Goal: Answer question/provide support: Share knowledge or assist other users

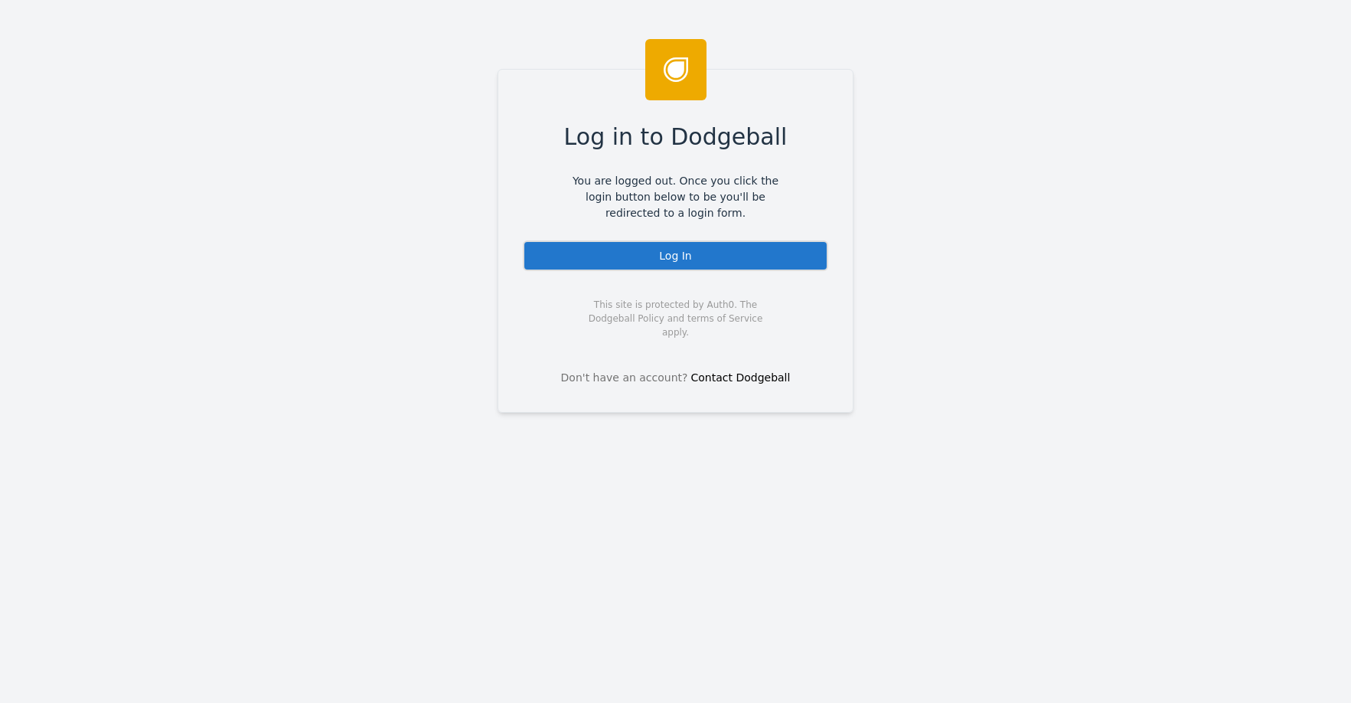
drag, startPoint x: 758, startPoint y: 255, endPoint x: 744, endPoint y: 205, distance: 51.6
click at [758, 255] on div "Log In" at bounding box center [675, 255] width 305 height 31
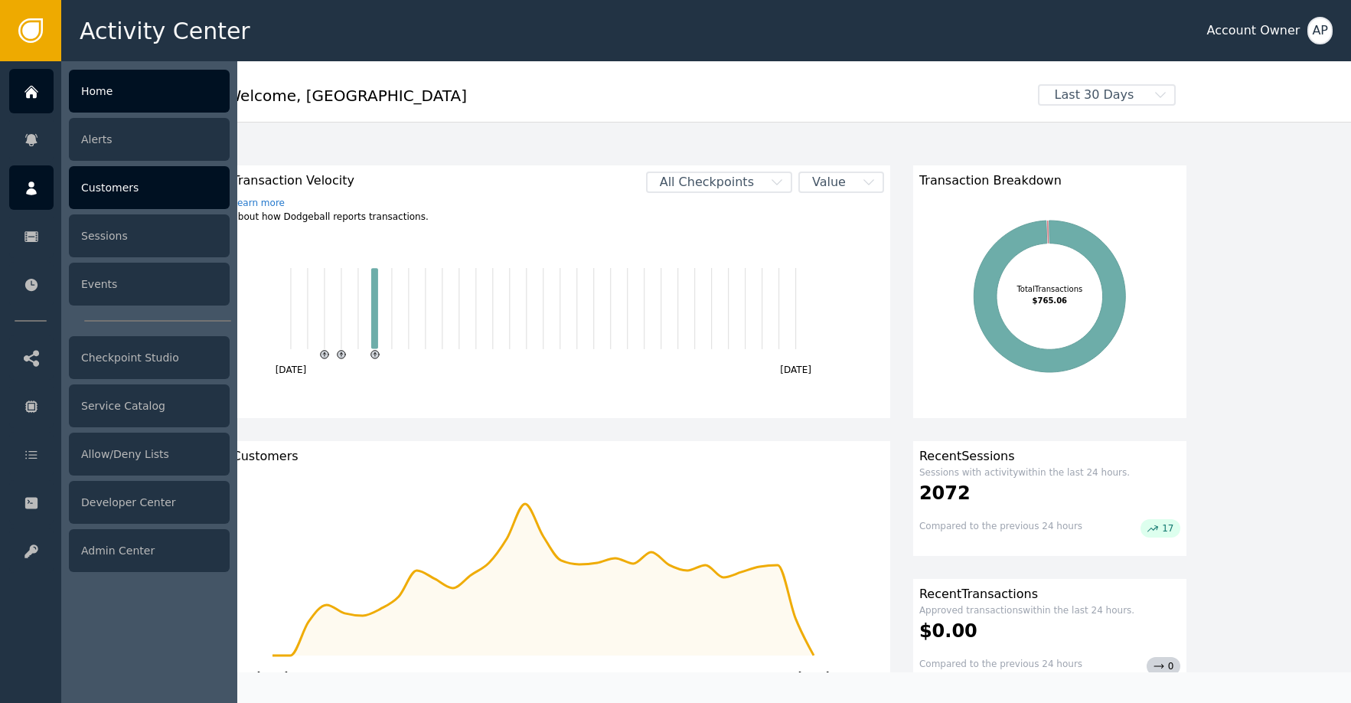
click at [93, 181] on div "Customers" at bounding box center [149, 187] width 161 height 43
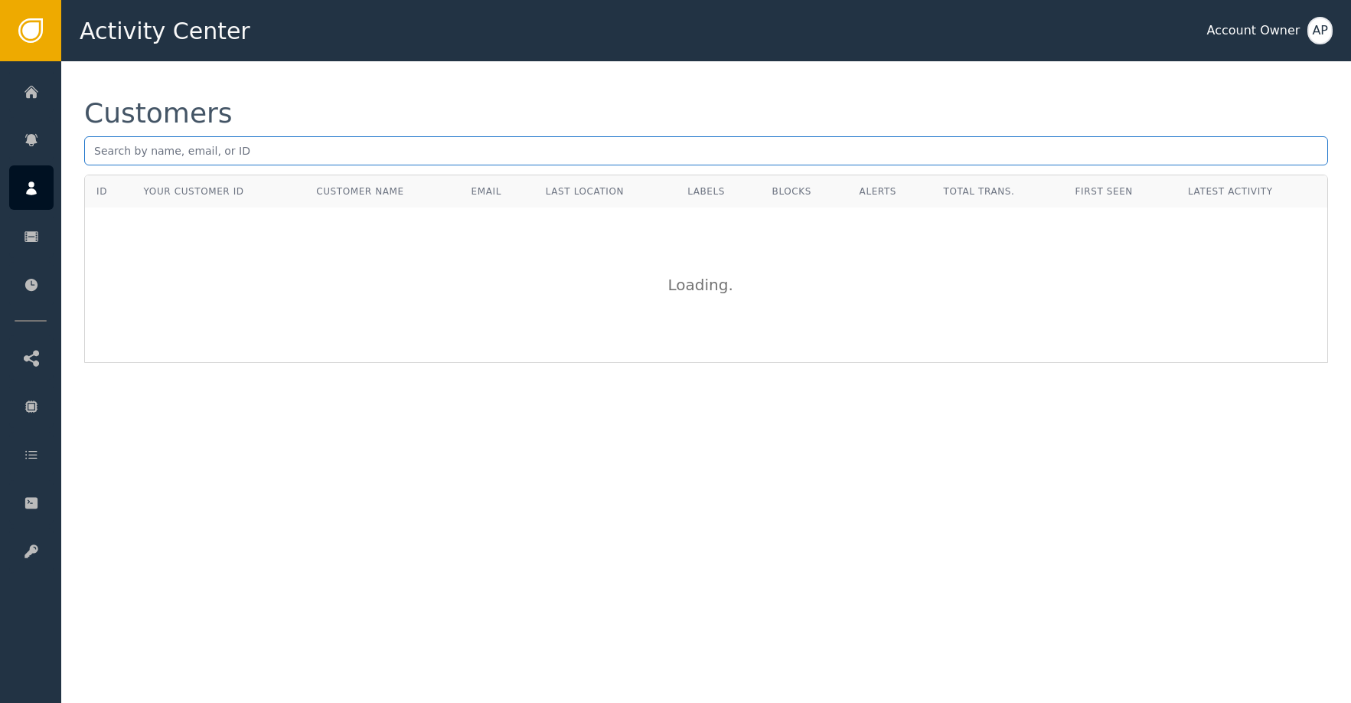
click at [213, 146] on input "text" at bounding box center [706, 150] width 1244 height 29
paste input "[EMAIL_ADDRESS][DOMAIN_NAME]"
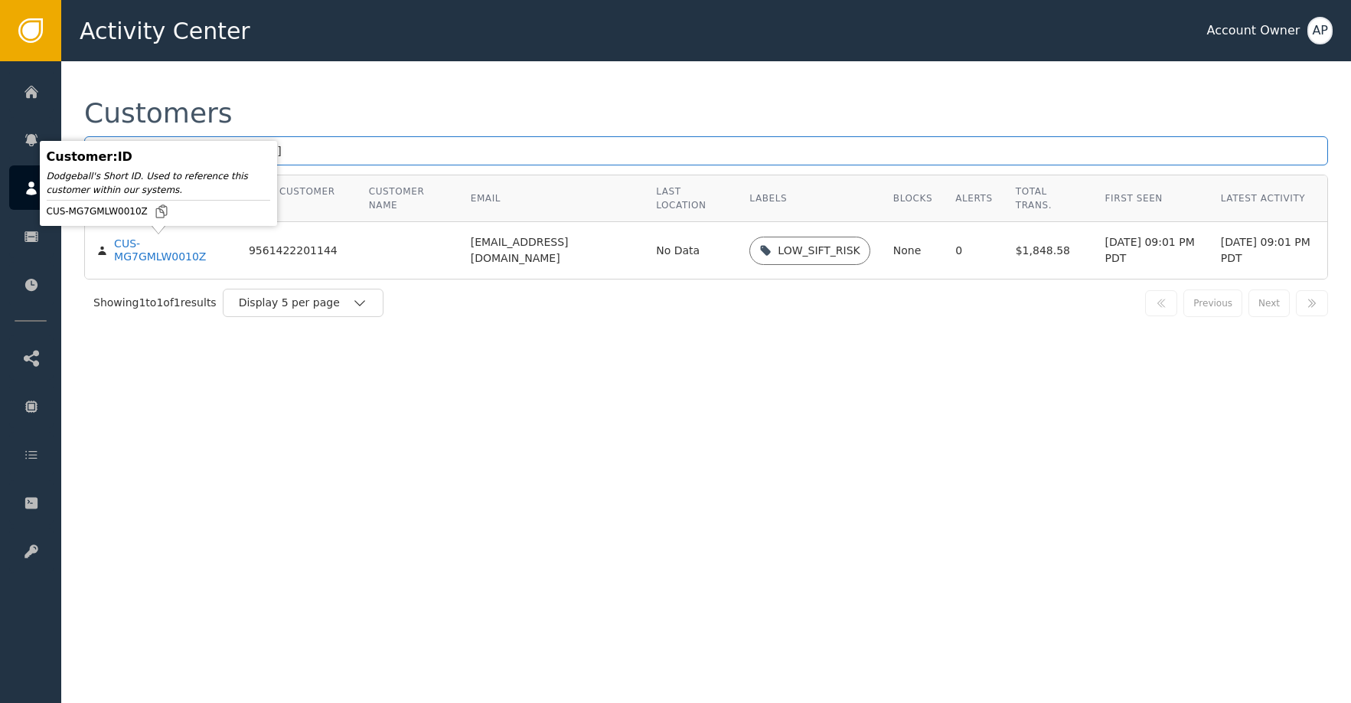
type input "[EMAIL_ADDRESS][DOMAIN_NAME]"
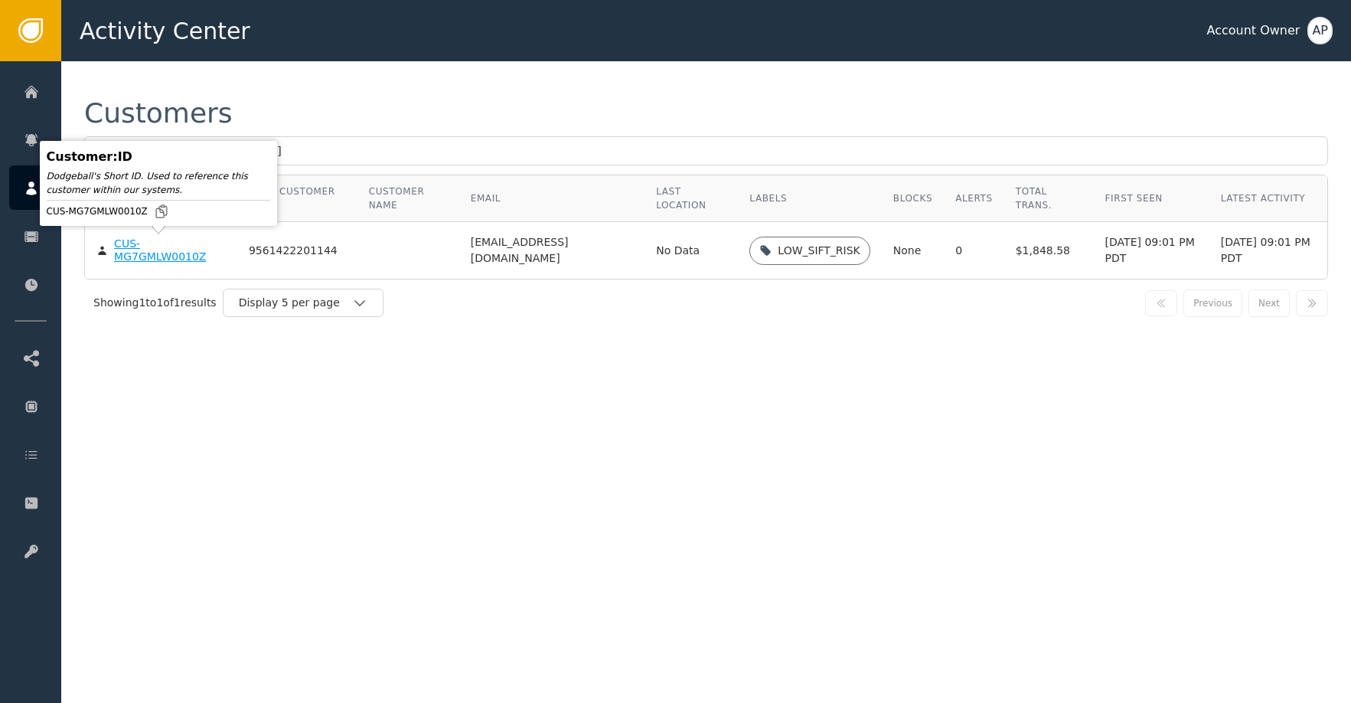
click at [168, 252] on div "CUS-MG7GMLW0010Z" at bounding box center [170, 250] width 112 height 27
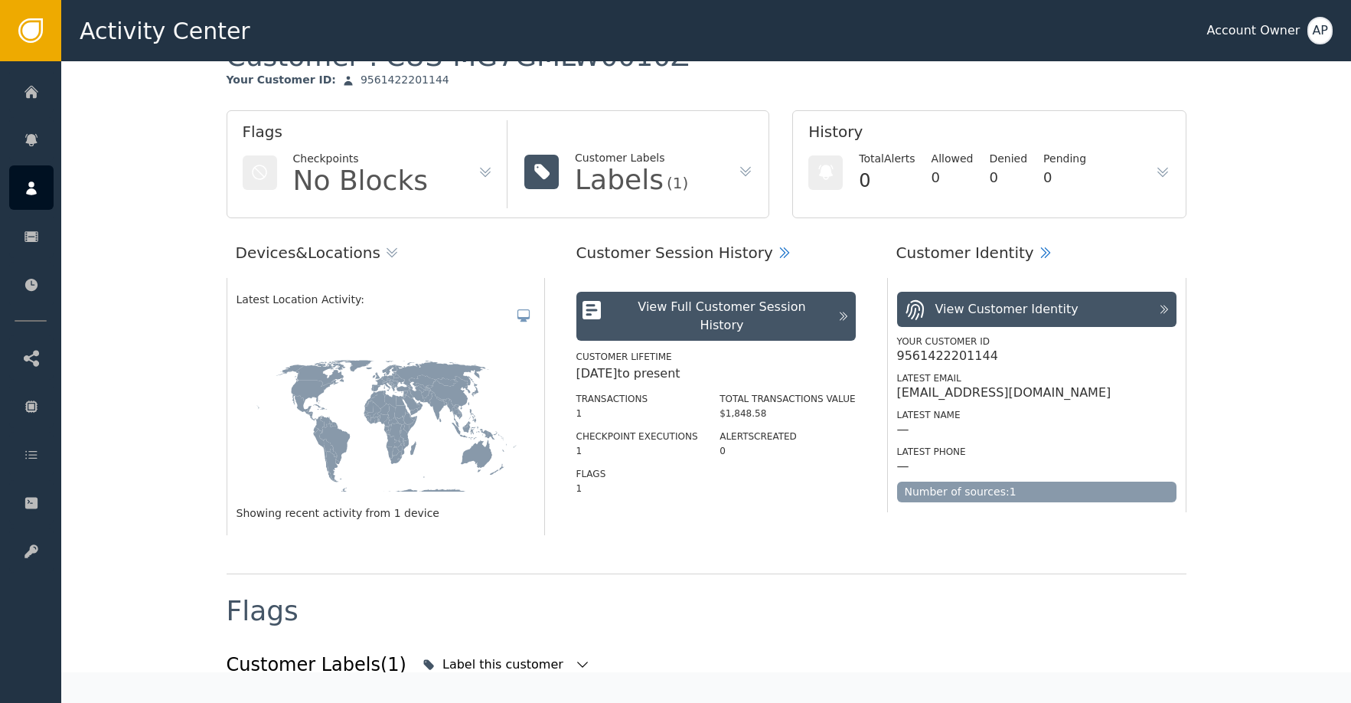
scroll to position [61, 0]
click at [651, 311] on div "View Full Customer Session History" at bounding box center [721, 315] width 215 height 37
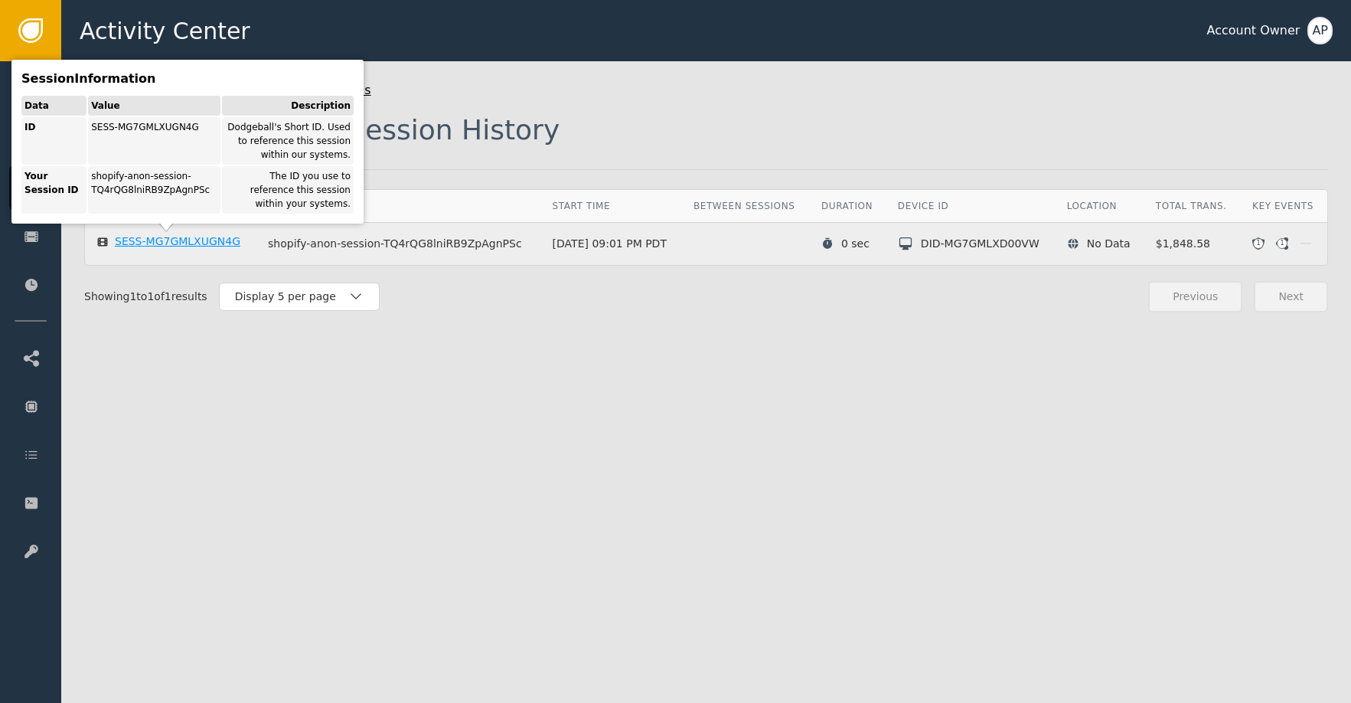
click at [180, 240] on div "SESS-MG7GMLXUGN4G" at bounding box center [178, 242] width 126 height 14
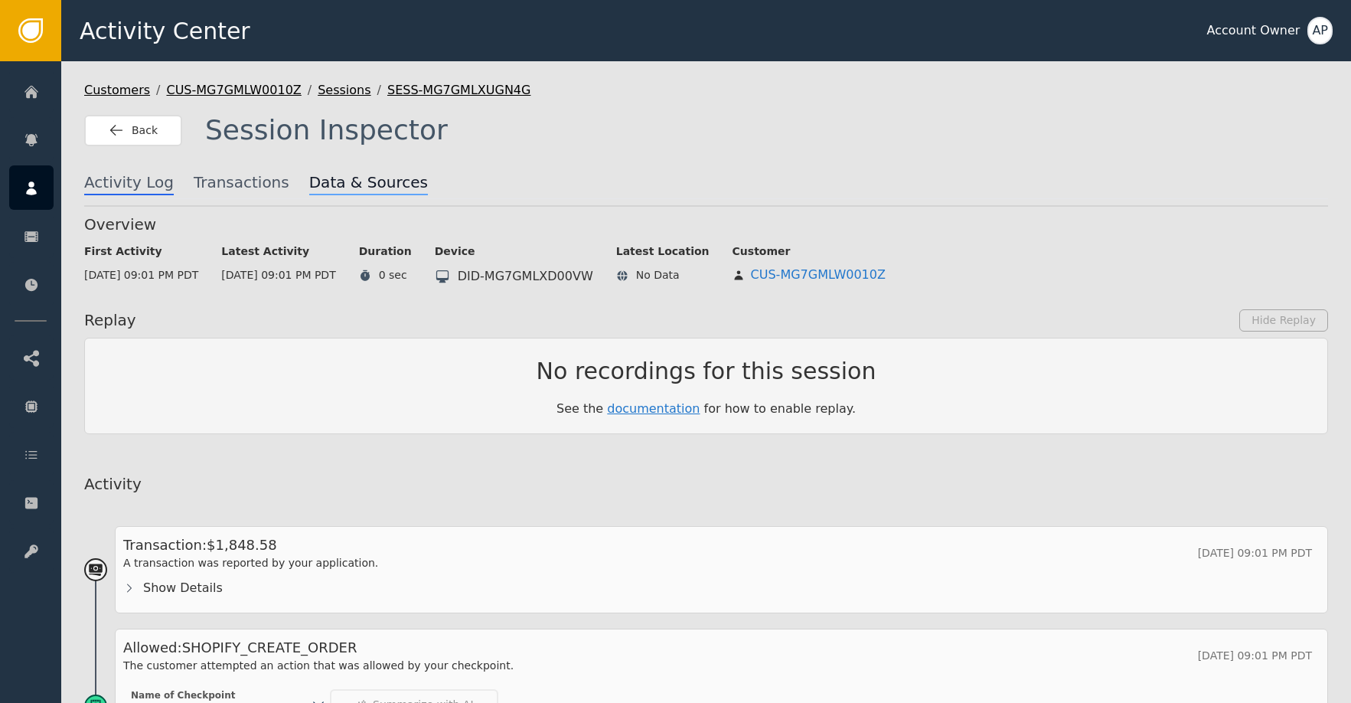
click at [357, 193] on span "Data & Sources" at bounding box center [368, 183] width 119 height 24
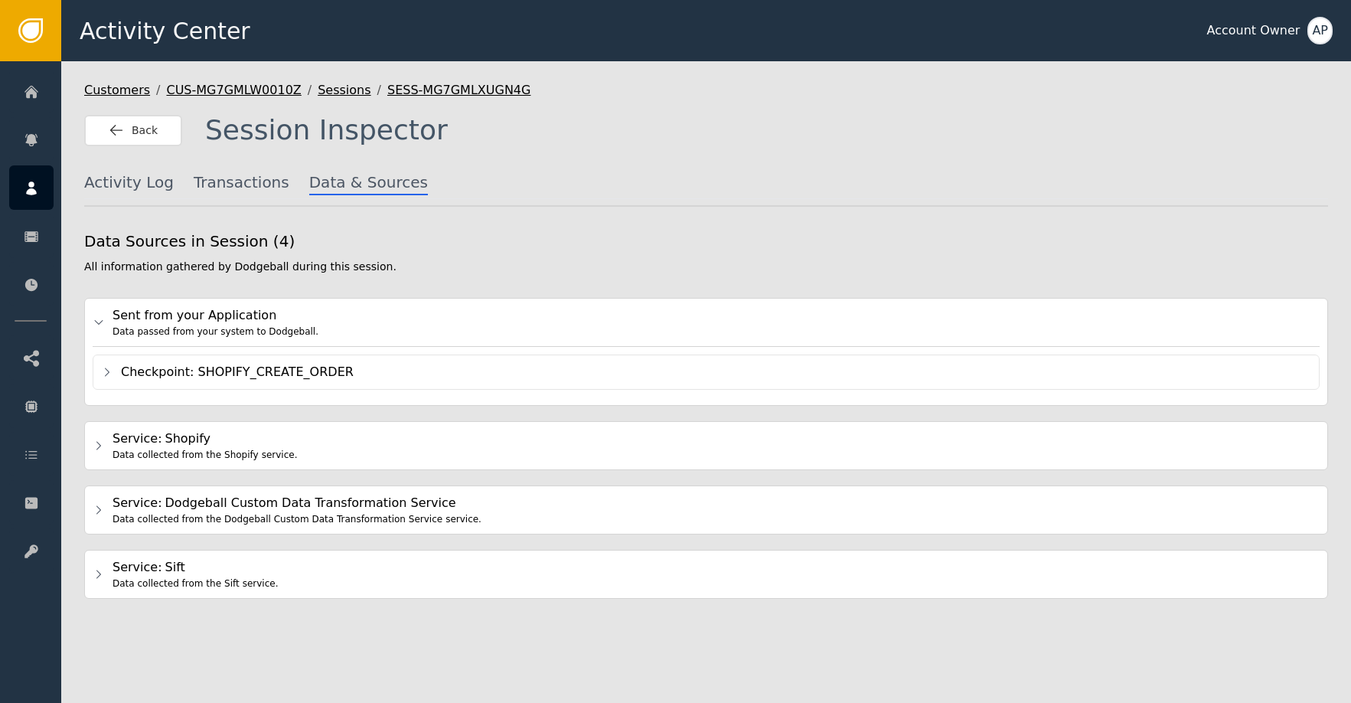
click at [243, 321] on div "Sent from your Application" at bounding box center [715, 315] width 1207 height 18
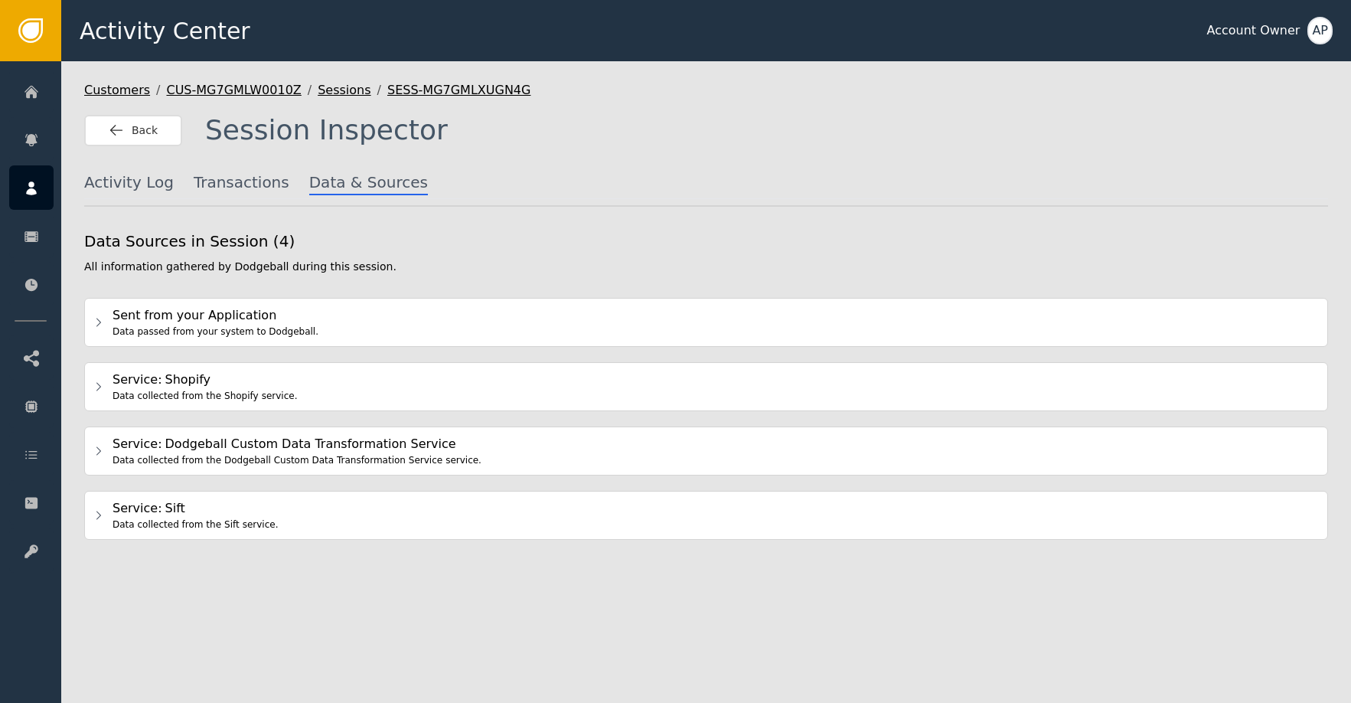
click at [261, 315] on div "Sent from your Application" at bounding box center [715, 315] width 1207 height 18
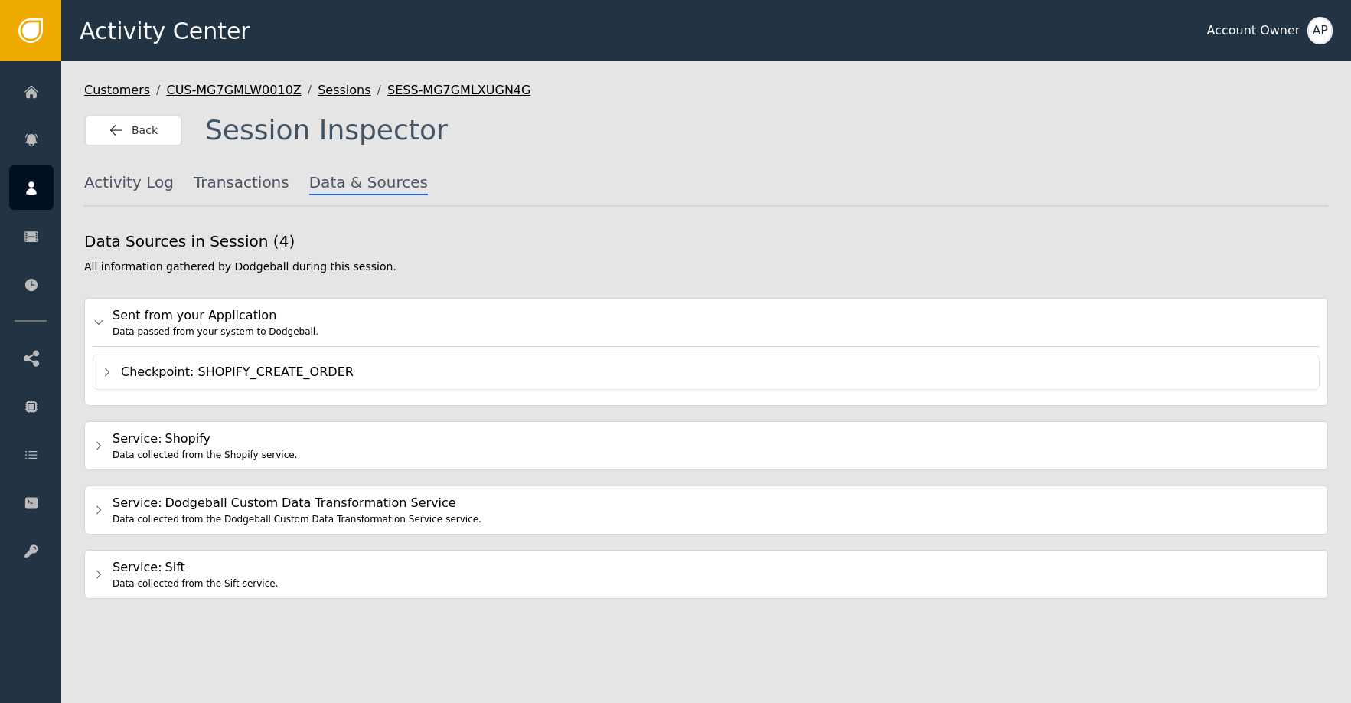
click at [246, 369] on div "Checkpoint: SHOPIFY_CREATE_ORDER" at bounding box center [716, 372] width 1190 height 18
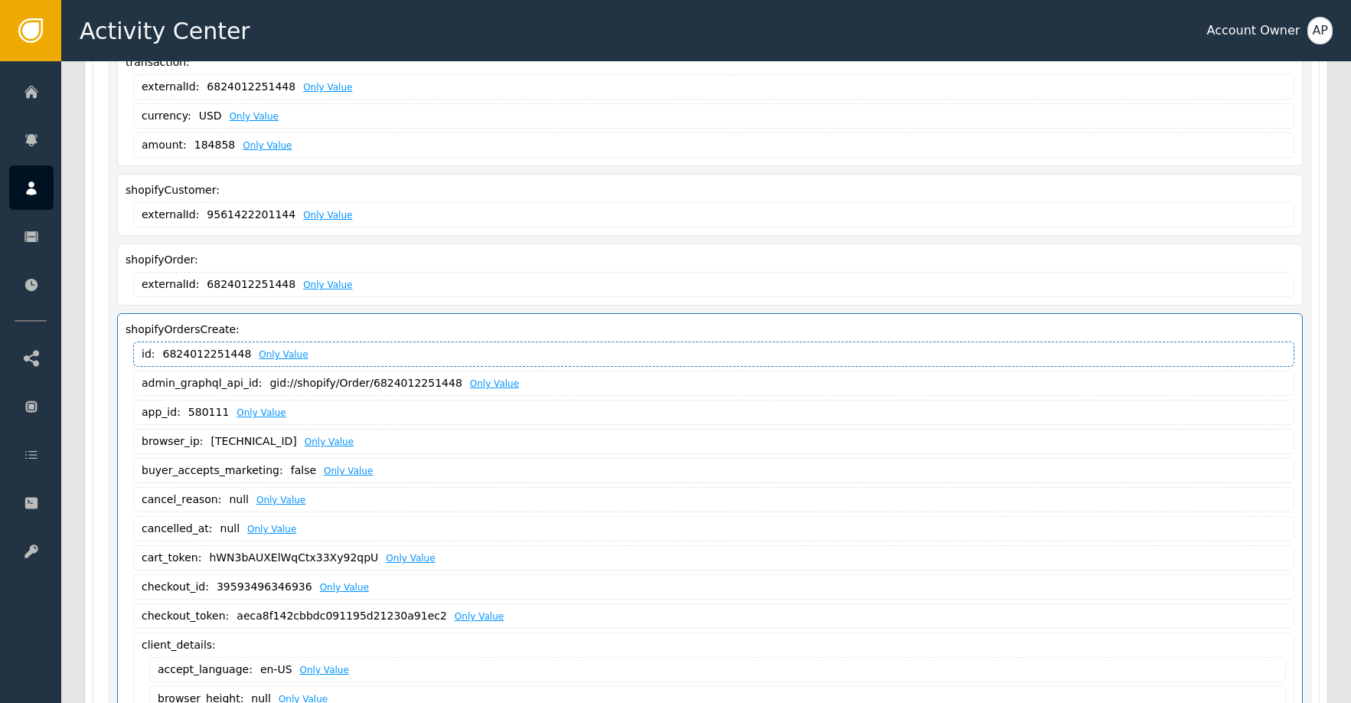
scroll to position [455, 0]
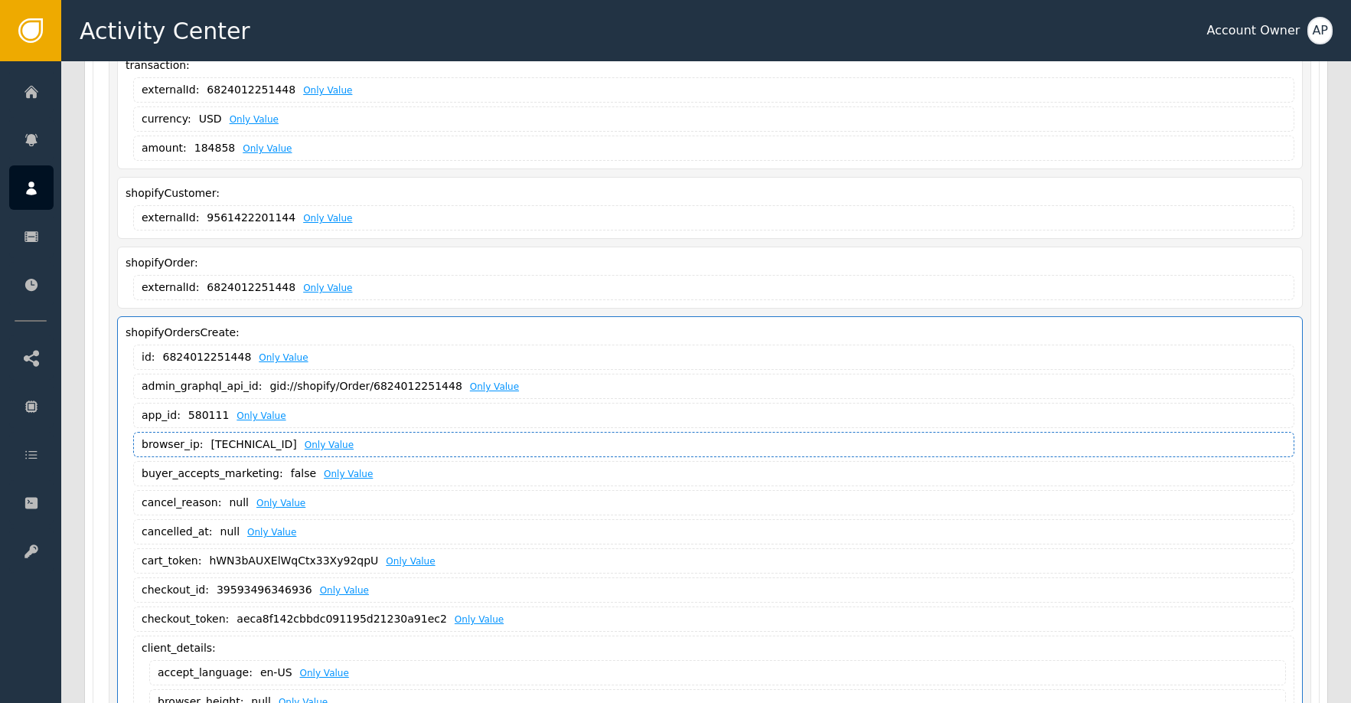
click at [258, 443] on div "[TECHNICAL_ID]" at bounding box center [254, 444] width 86 height 16
copy div "[TECHNICAL_ID]"
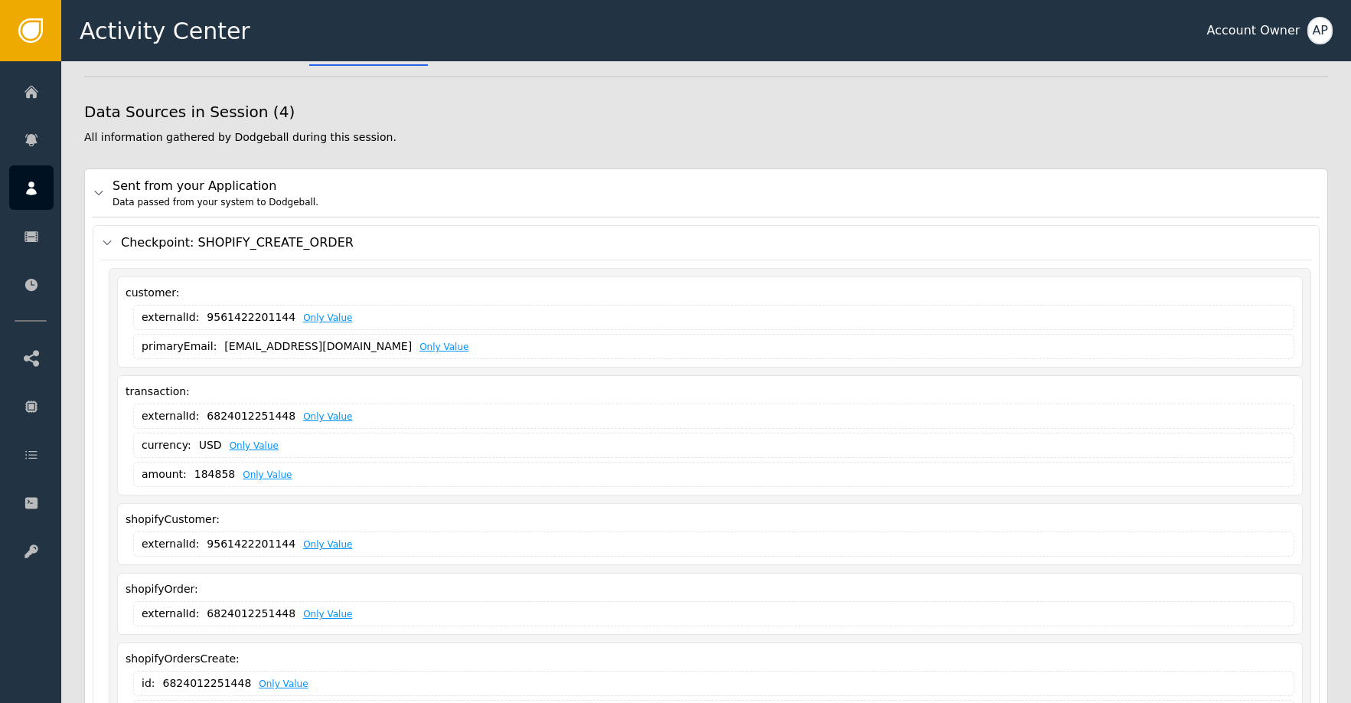
scroll to position [0, 0]
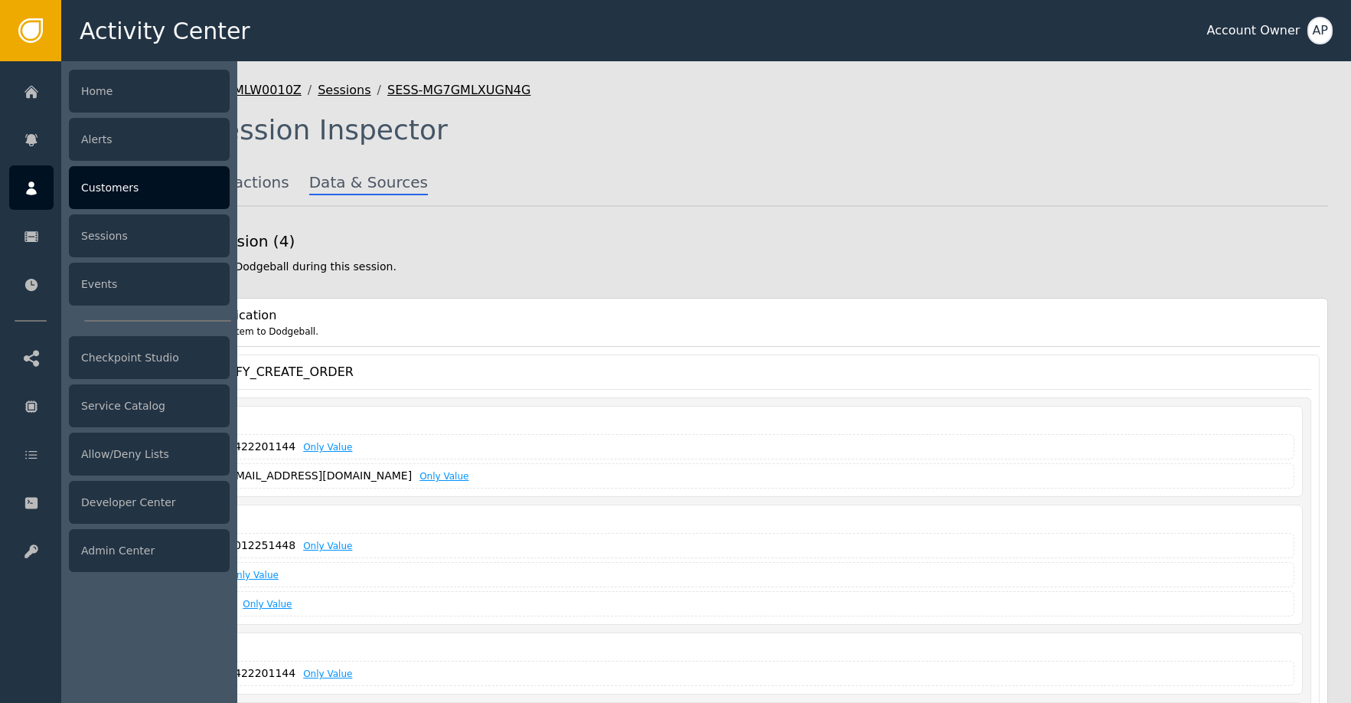
click at [118, 187] on div "Customers" at bounding box center [149, 187] width 161 height 43
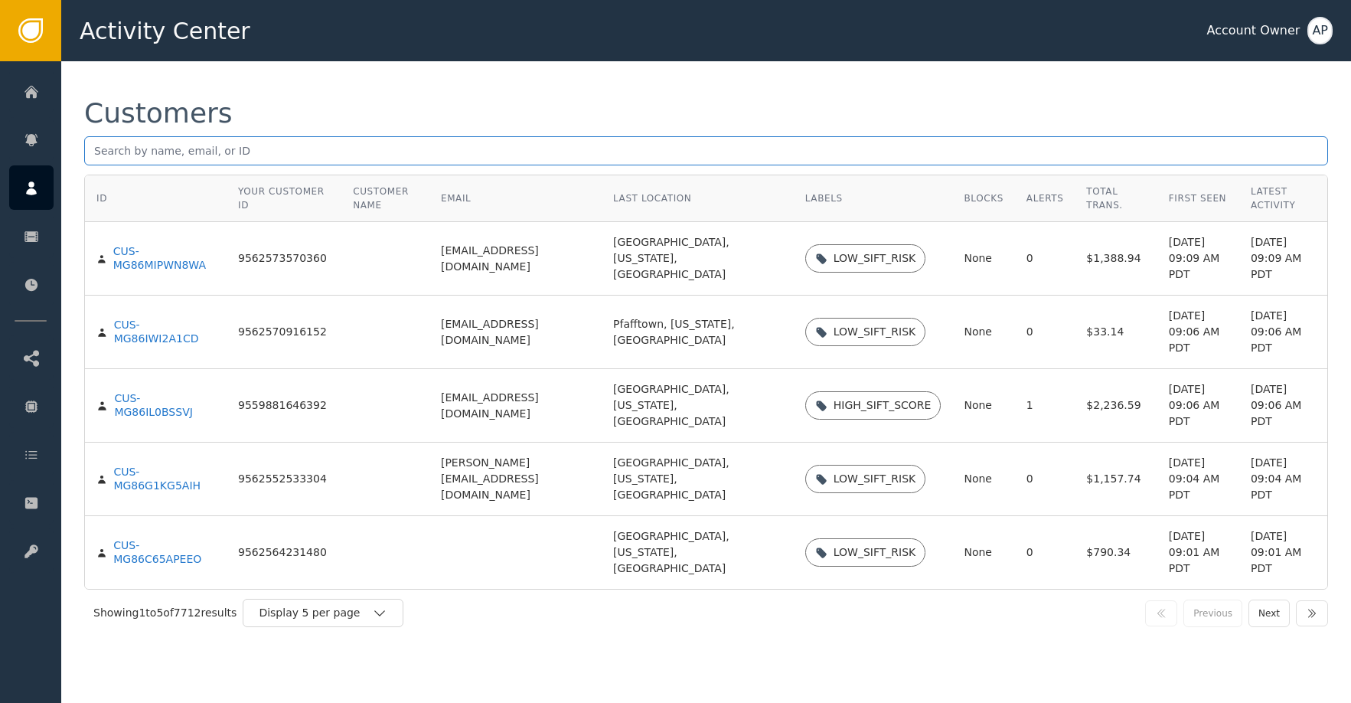
click at [194, 139] on div "Customers" at bounding box center [706, 136] width 1244 height 75
paste input "[EMAIL_ADDRESS][DOMAIN_NAME]"
drag, startPoint x: 196, startPoint y: 145, endPoint x: 206, endPoint y: 147, distance: 10.2
click at [203, 148] on input "[EMAIL_ADDRESS][DOMAIN_NAME]" at bounding box center [706, 150] width 1244 height 29
type input "[EMAIL_ADDRESS][DOMAIN_NAME]"
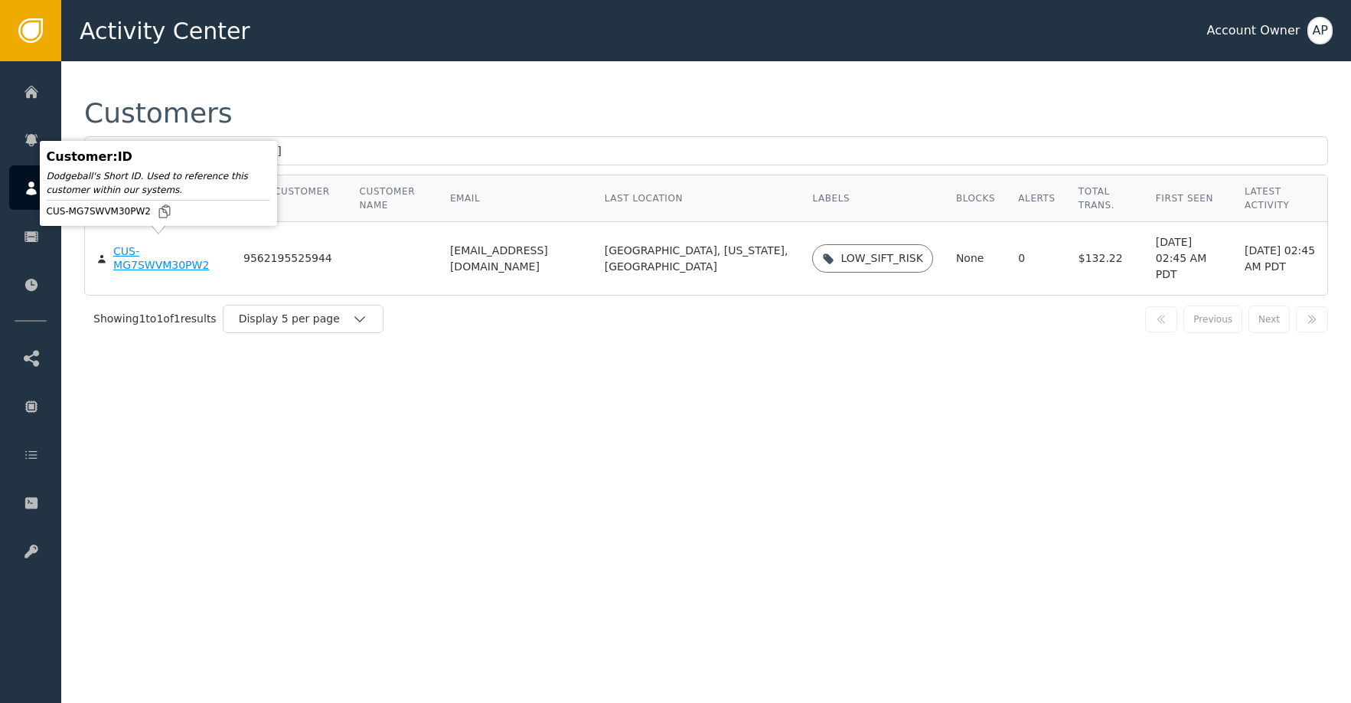
click at [149, 245] on div "CUS-MG7SWVM30PW2" at bounding box center [166, 258] width 107 height 27
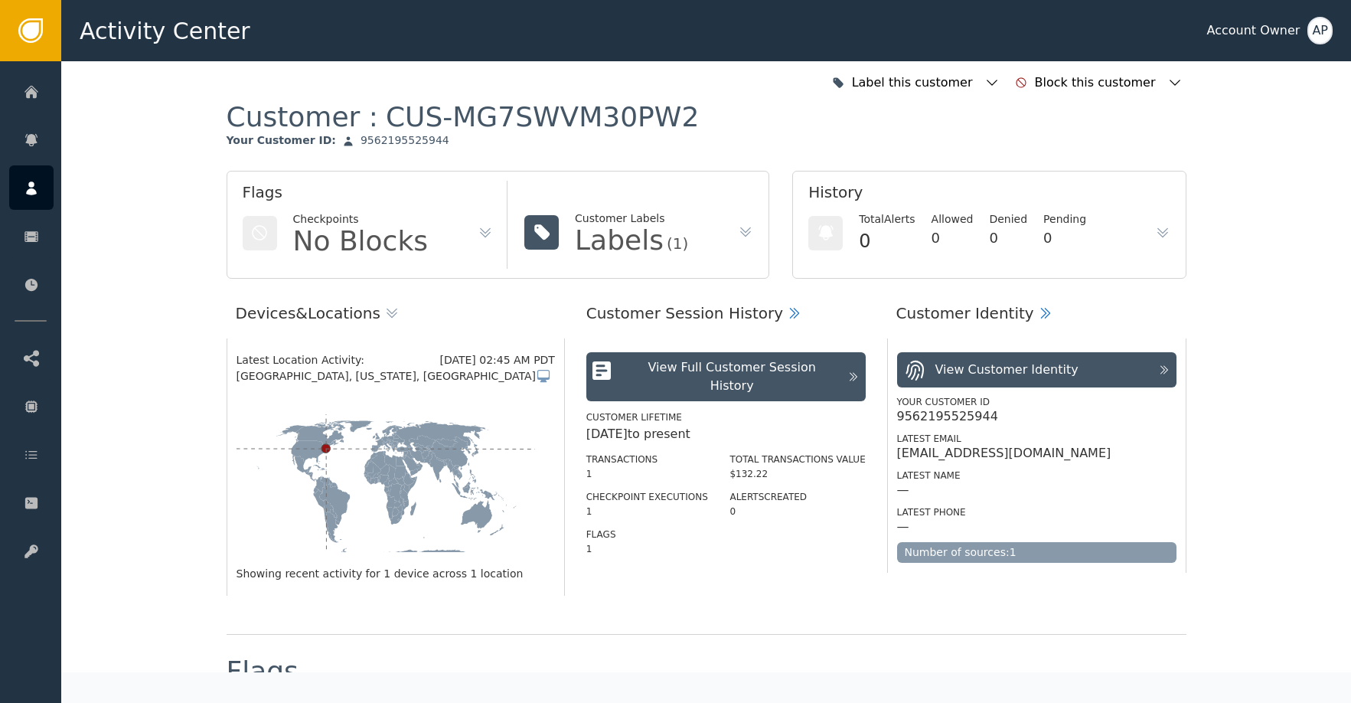
click at [708, 359] on div "View Full Customer Session History" at bounding box center [731, 376] width 215 height 37
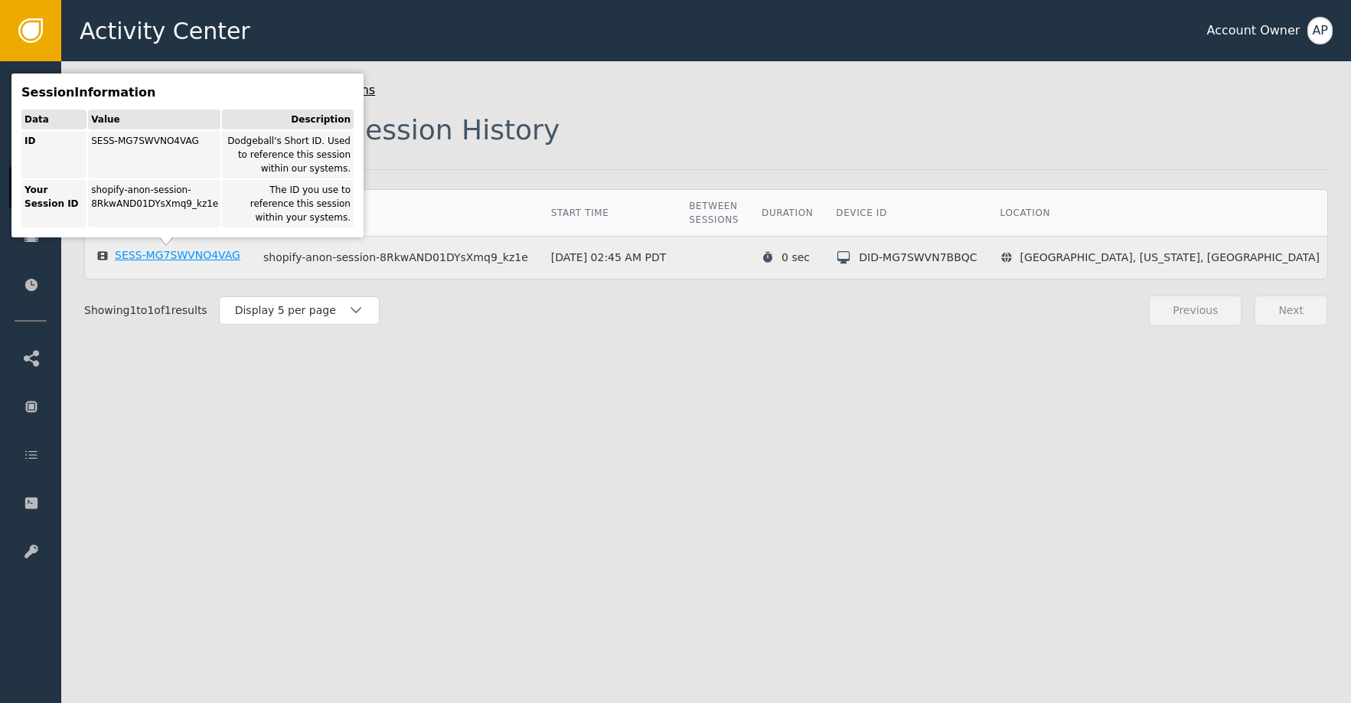
click at [201, 61] on body "Activity Center Account Owner AP Home Alerts Customers Sessions Events Checkpoi…" at bounding box center [675, 30] width 1351 height 61
click at [204, 253] on div "SESS-MG7SWVNO4VAG" at bounding box center [178, 256] width 126 height 14
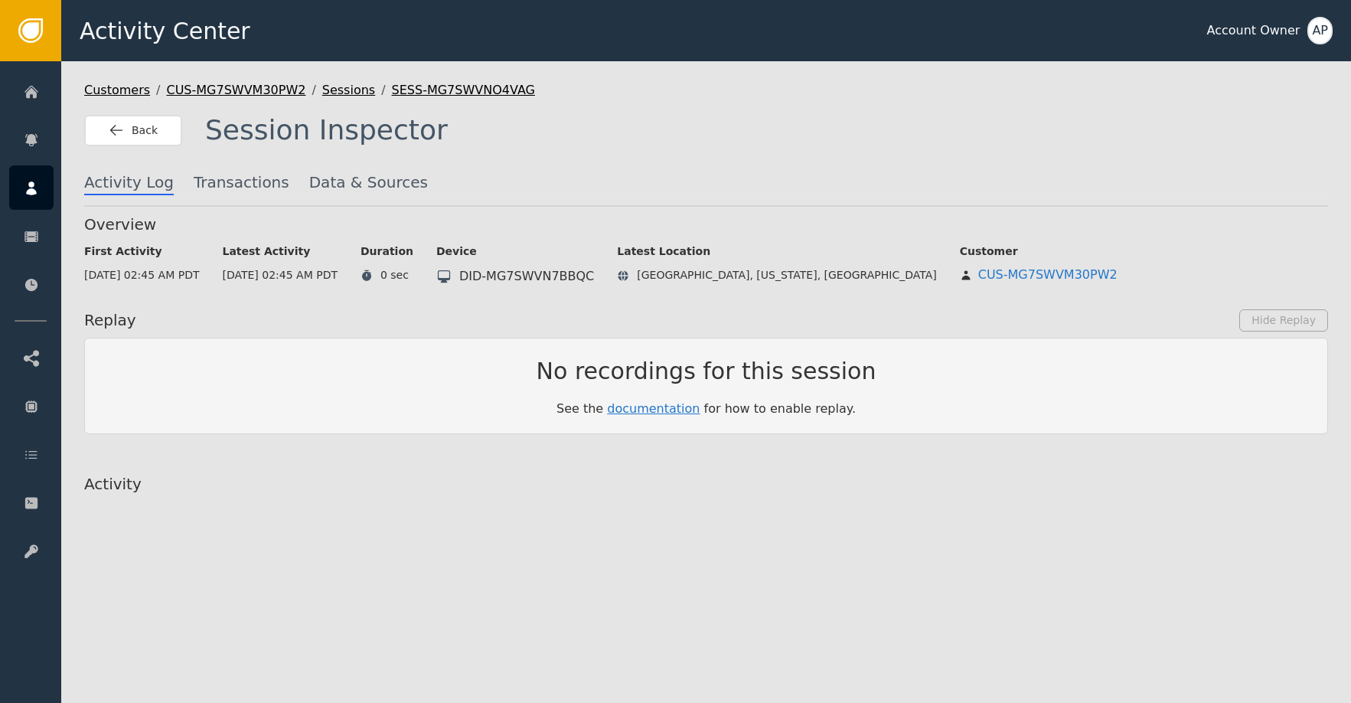
scroll to position [3, 0]
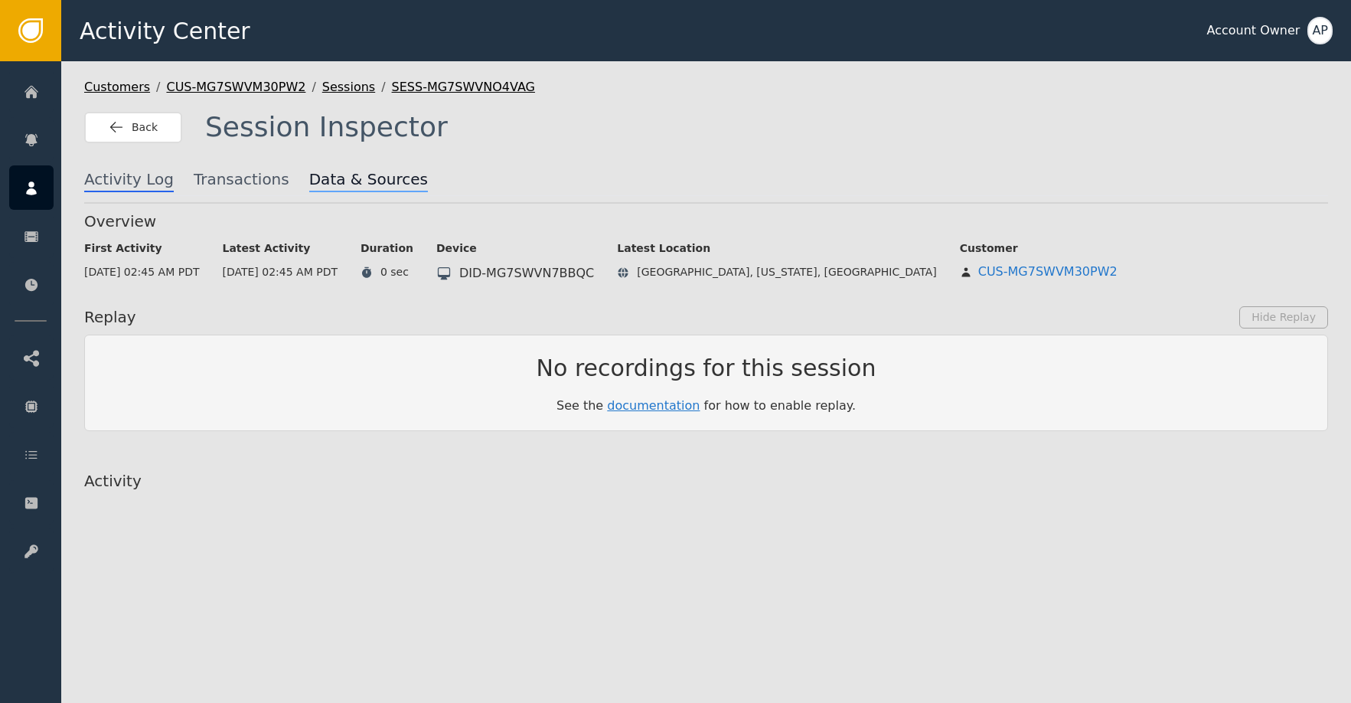
click at [317, 181] on span "Data & Sources" at bounding box center [368, 180] width 119 height 24
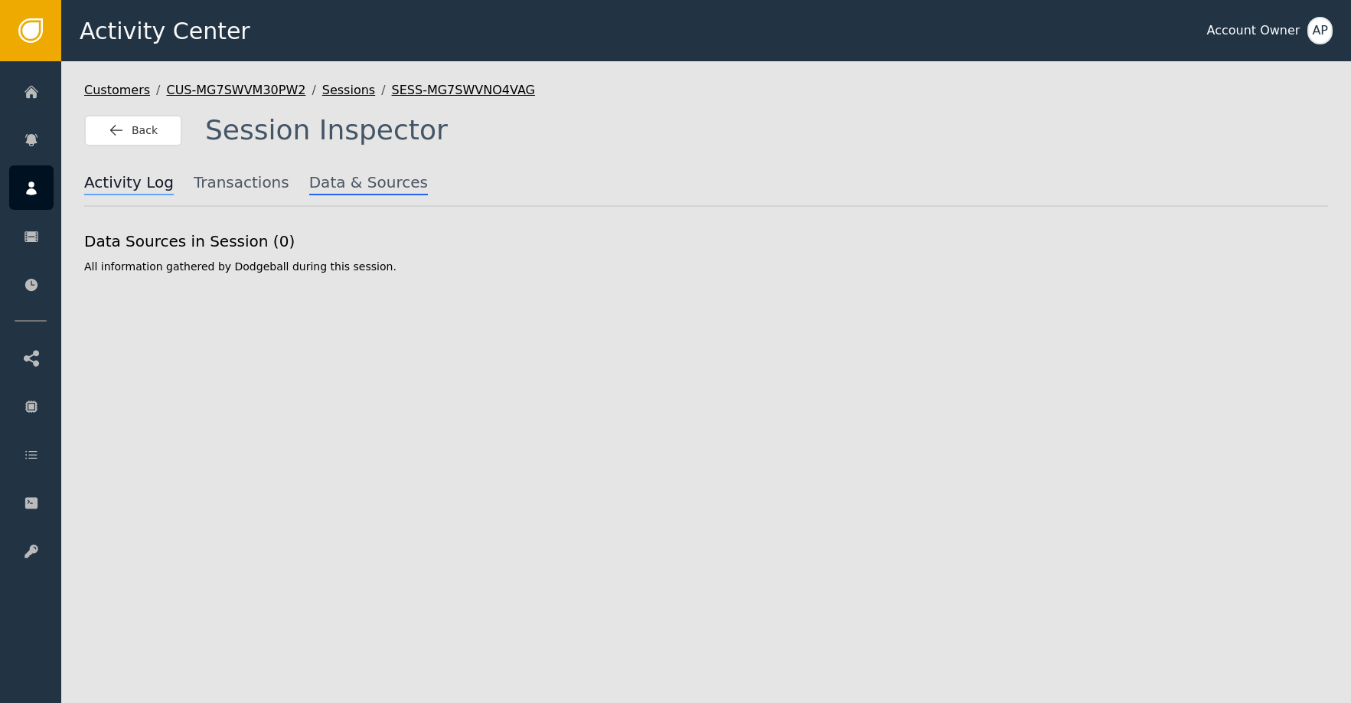
click at [121, 172] on span "Activity Log" at bounding box center [129, 183] width 90 height 24
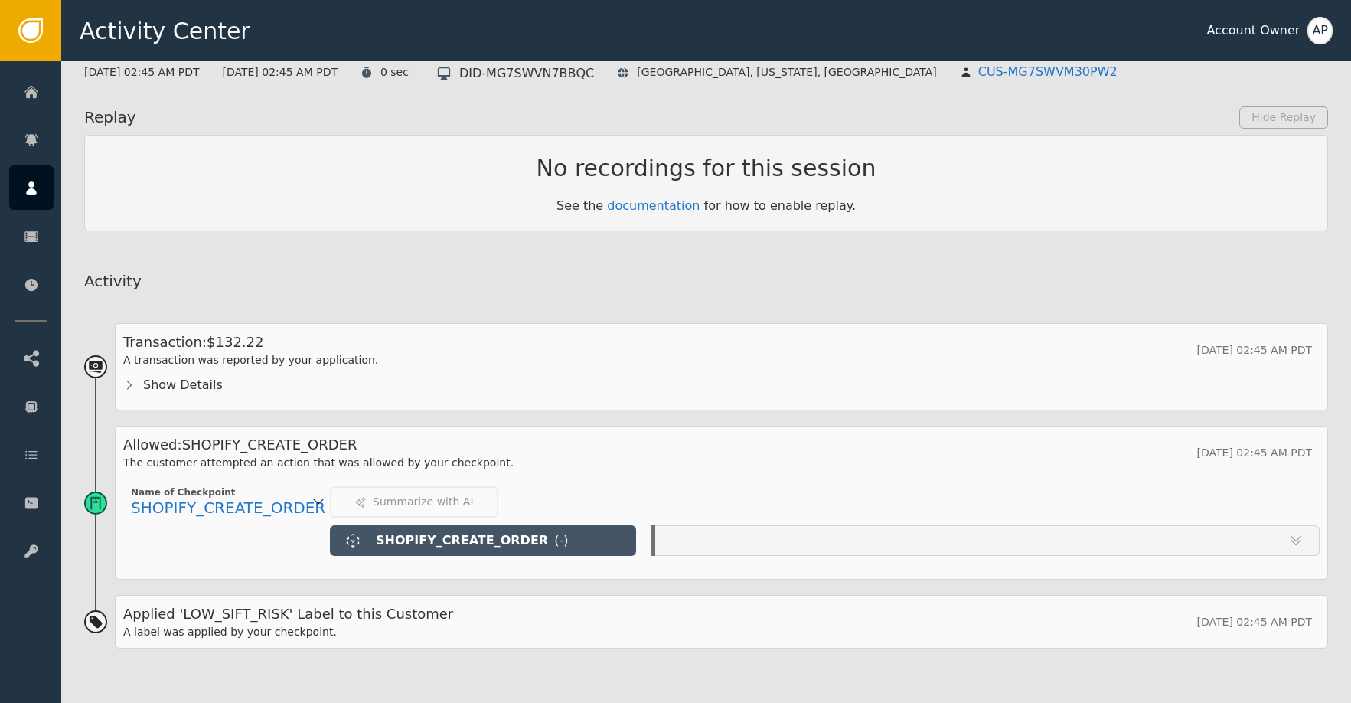
scroll to position [249, 0]
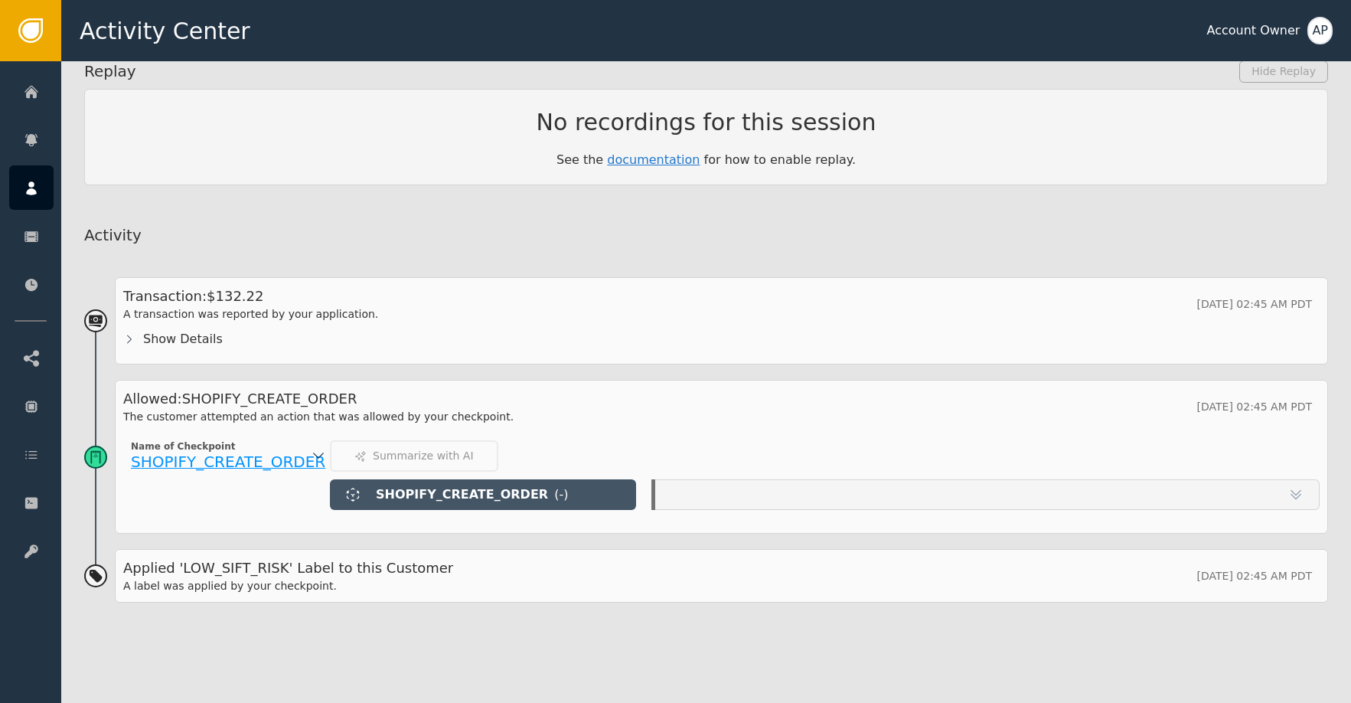
click at [305, 454] on span "SHOPIFY_CREATE_ORDER" at bounding box center [228, 461] width 194 height 18
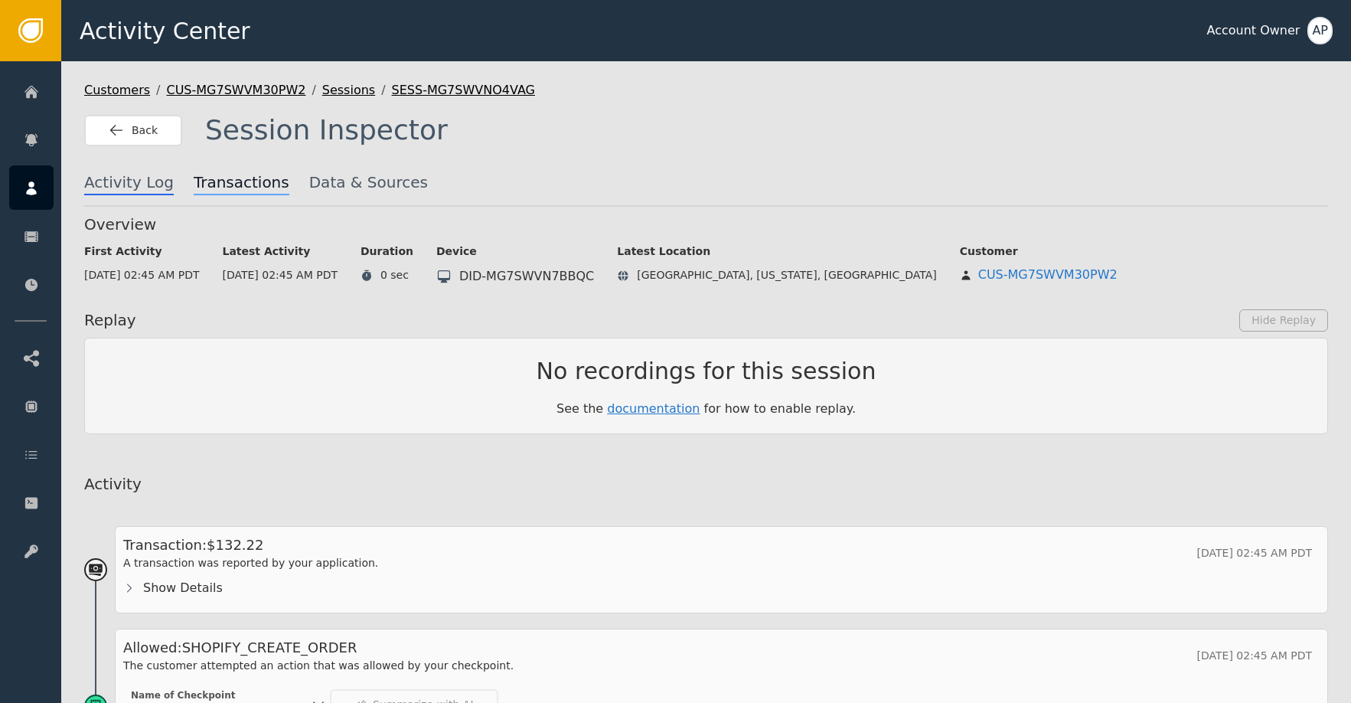
click at [242, 191] on span "Transactions" at bounding box center [242, 183] width 96 height 24
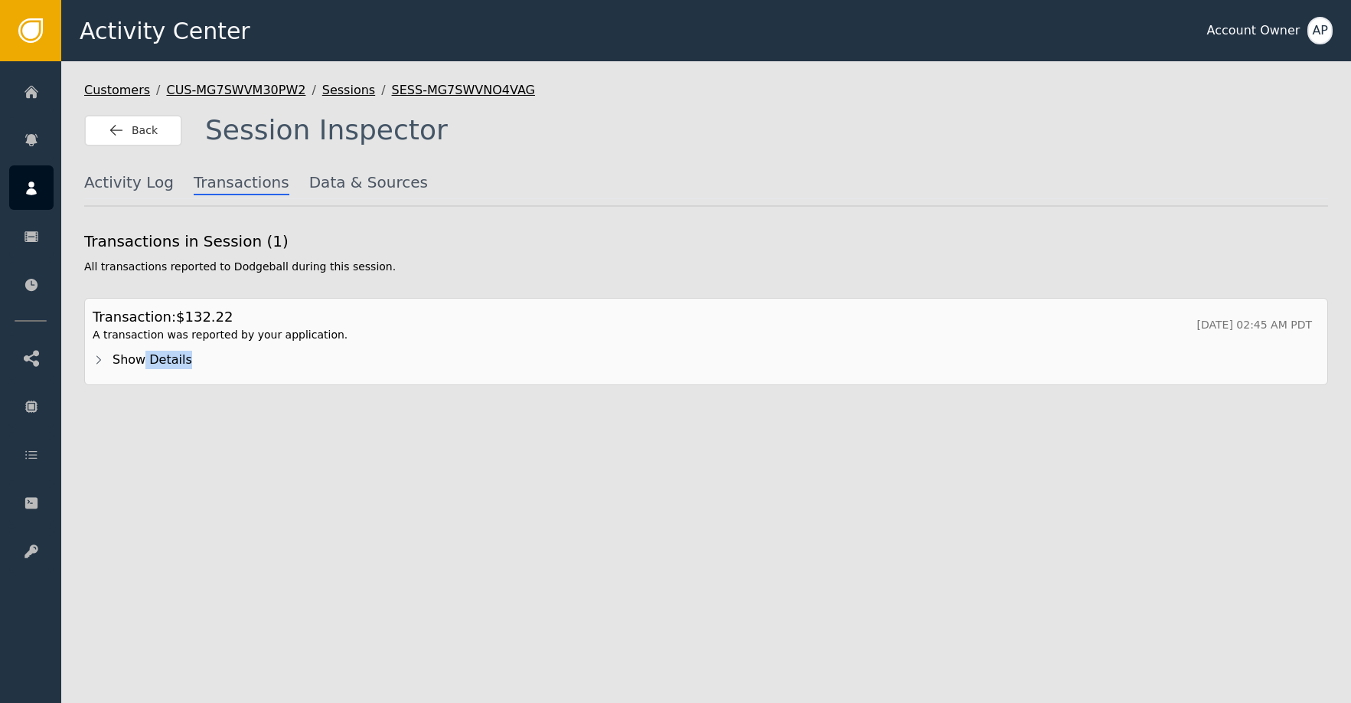
click at [143, 367] on div "Show Details" at bounding box center [706, 360] width 1227 height 34
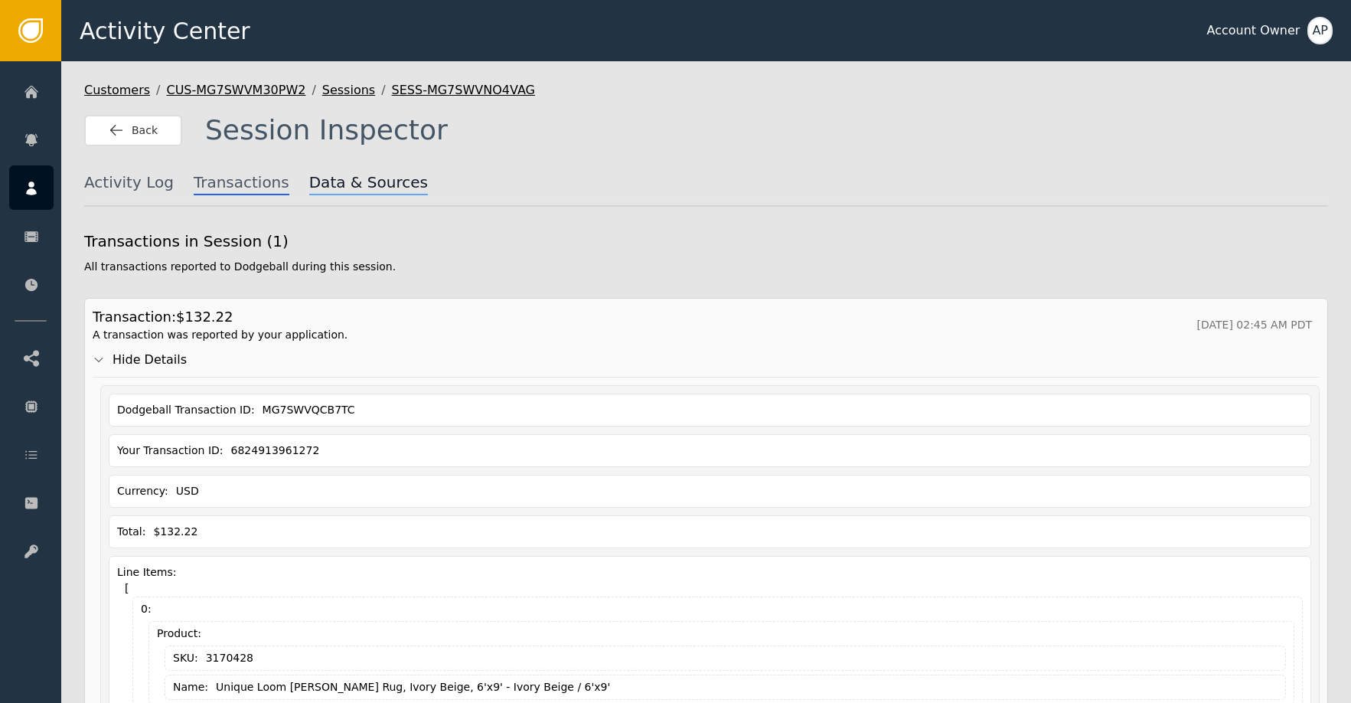
click at [325, 174] on span "Data & Sources" at bounding box center [368, 183] width 119 height 24
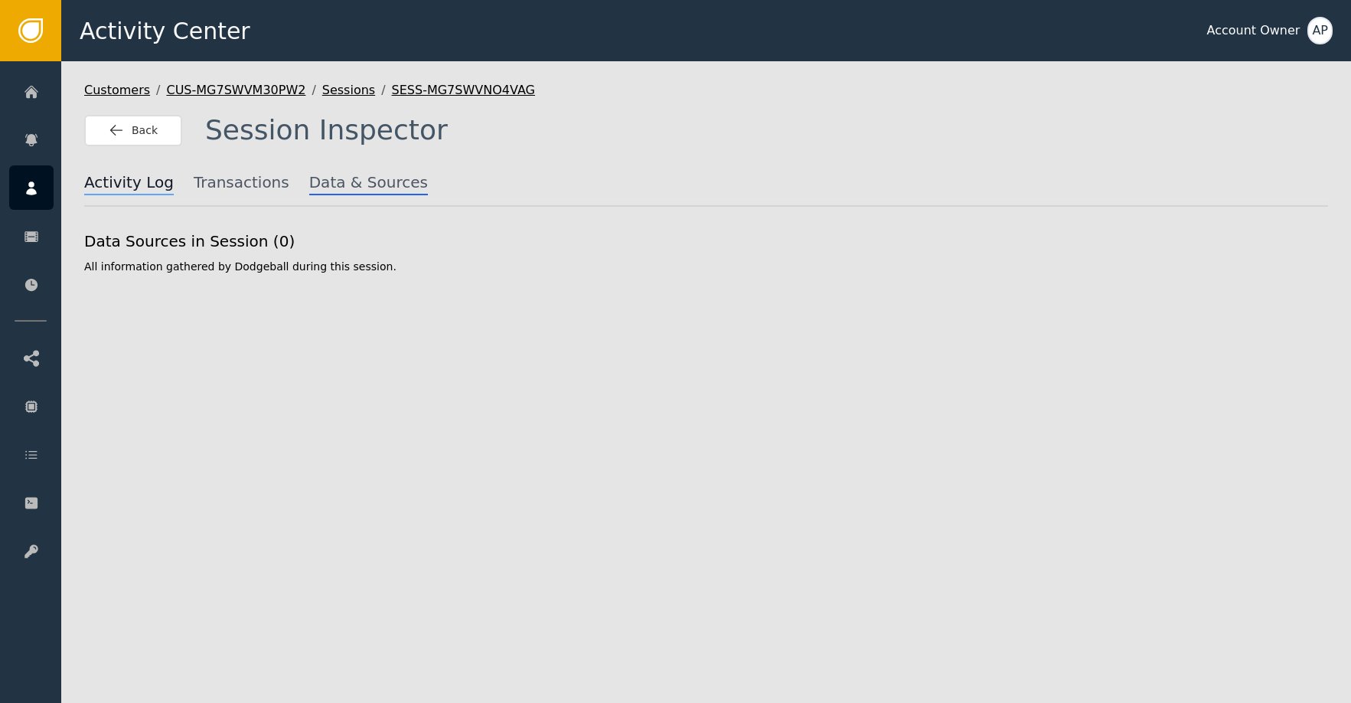
click at [133, 192] on span "Activity Log" at bounding box center [129, 183] width 90 height 24
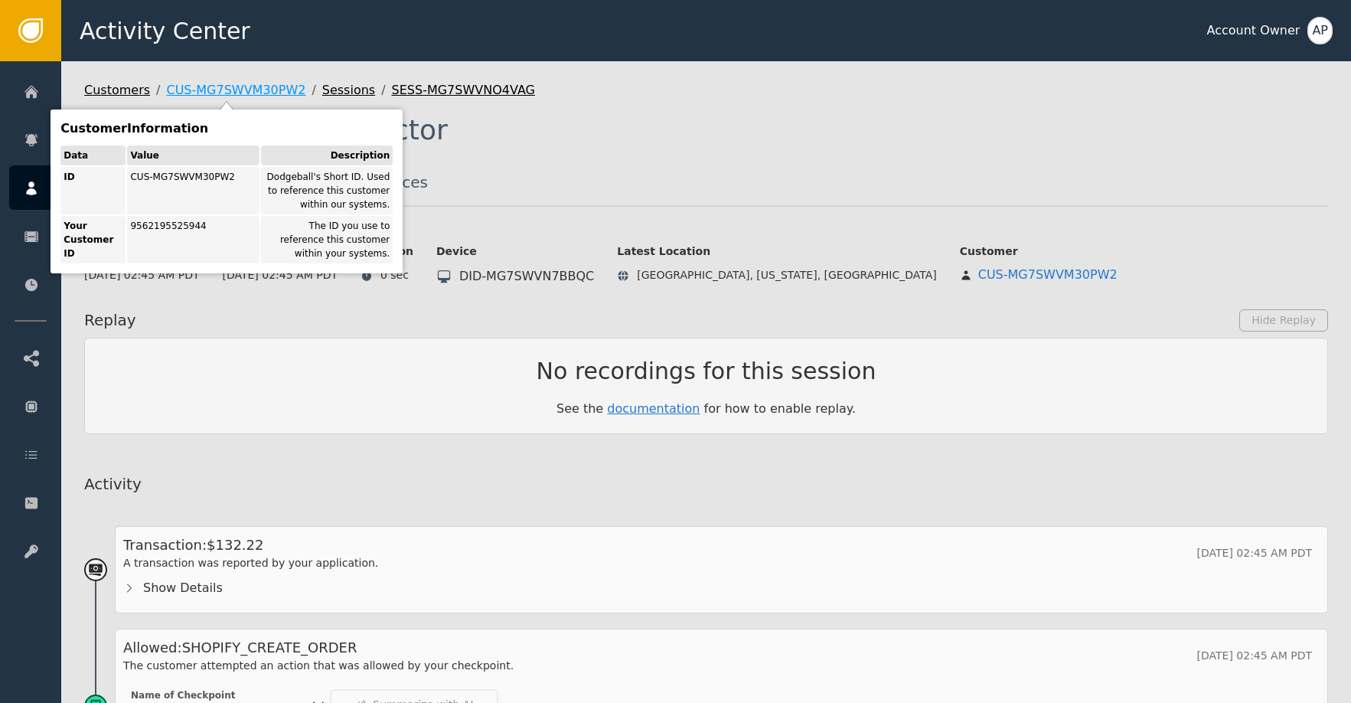
click at [198, 93] on div "CUS-MG7SWVM30PW2" at bounding box center [235, 90] width 139 height 15
